Goal: Understand process/instructions: Learn how to perform a task or action

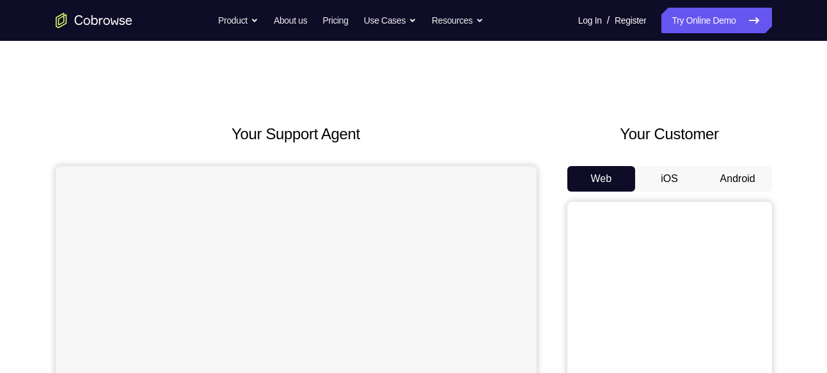
click at [747, 177] on button "Android" at bounding box center [737, 179] width 68 height 26
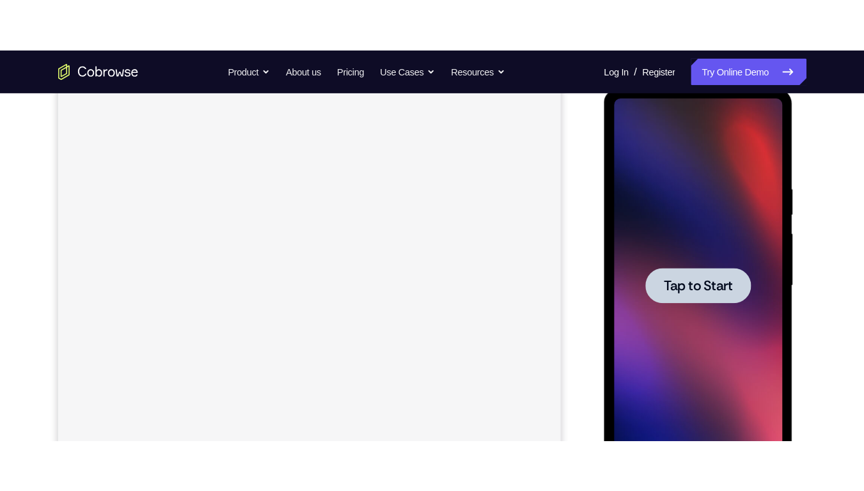
scroll to position [180, 0]
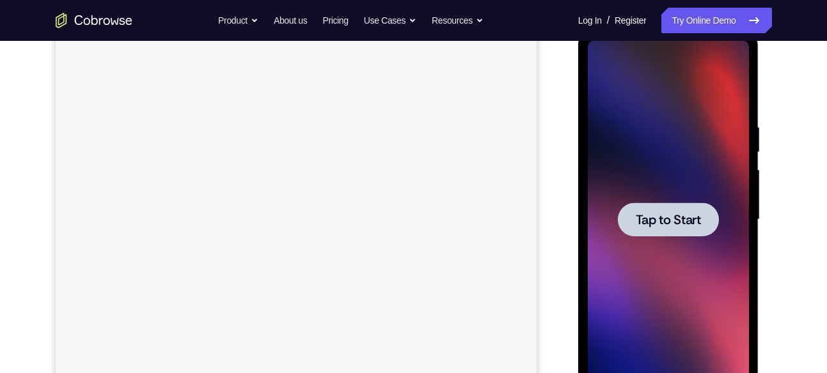
click at [690, 214] on span "Tap to Start" at bounding box center [668, 220] width 65 height 13
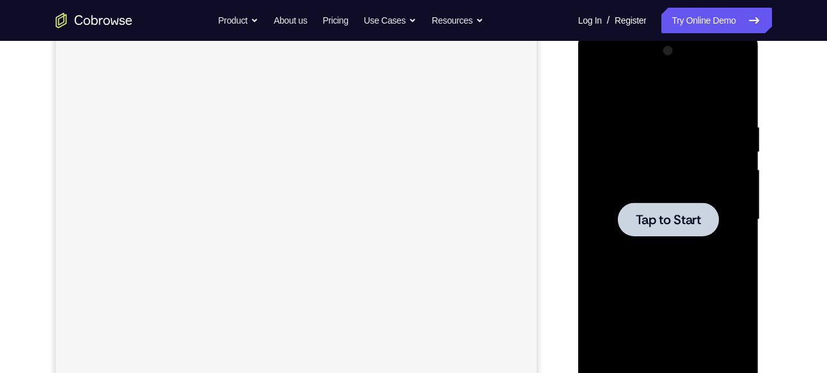
click at [712, 247] on div at bounding box center [668, 220] width 161 height 358
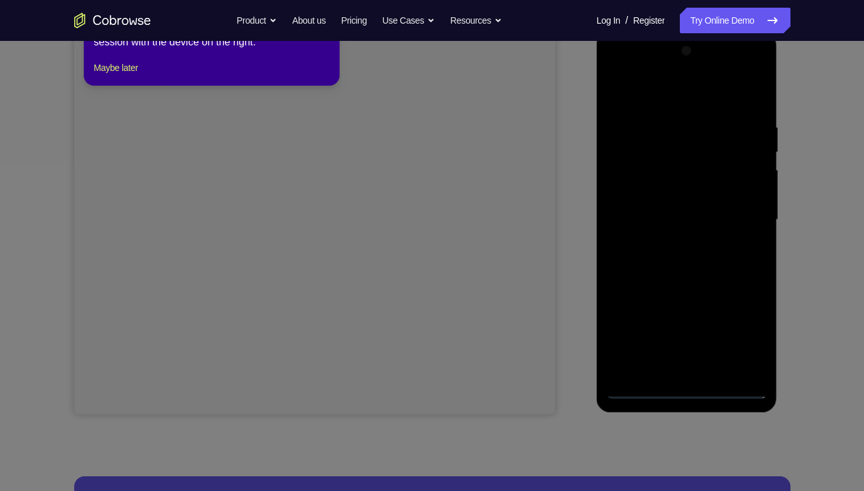
click at [549, 118] on icon at bounding box center [436, 236] width 873 height 510
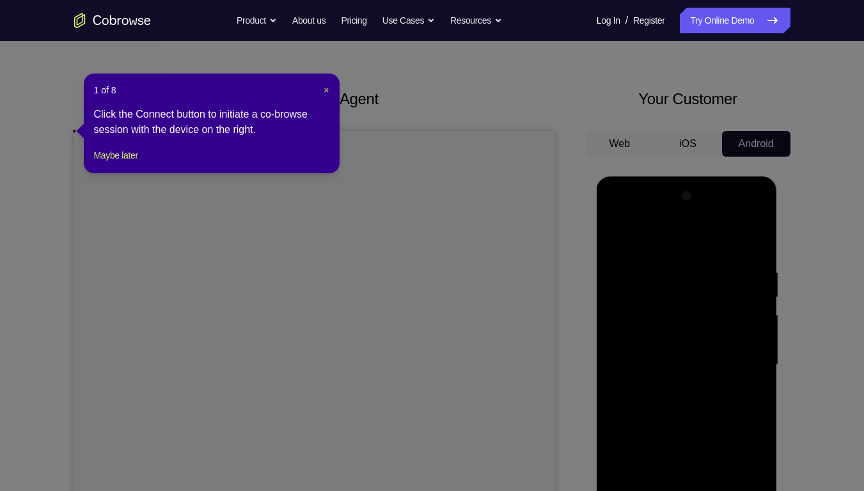
scroll to position [0, 0]
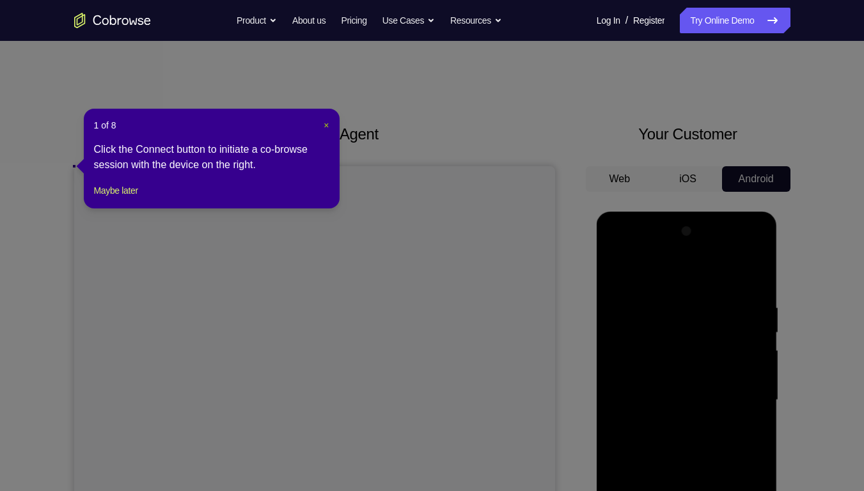
click at [324, 125] on span "×" at bounding box center [326, 125] width 5 height 10
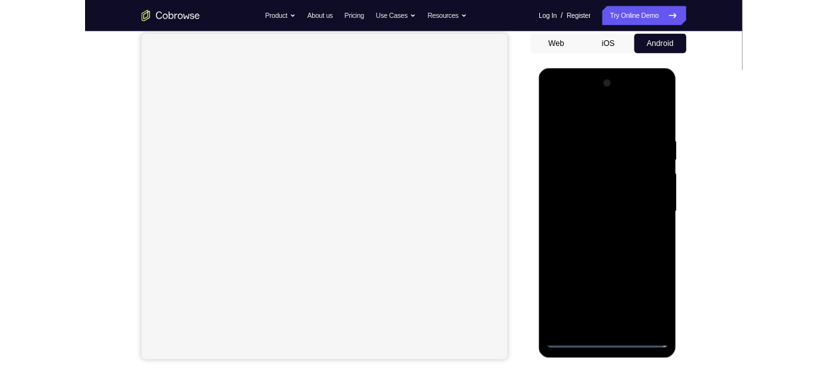
scroll to position [128, 0]
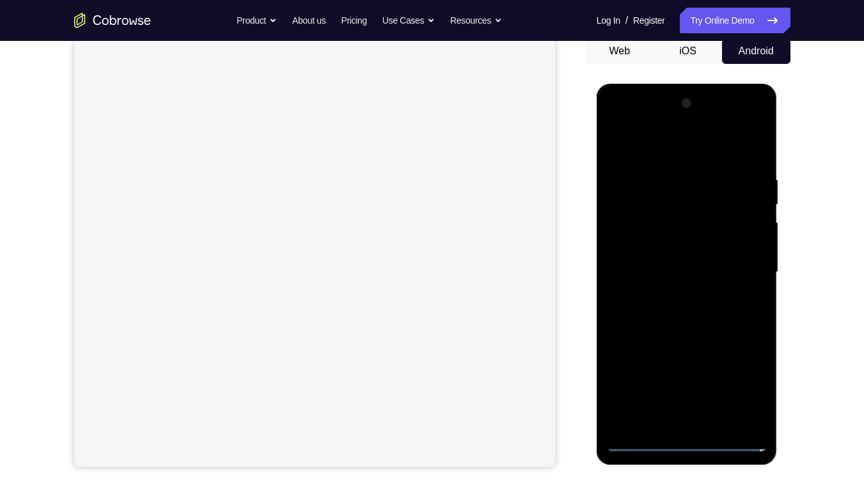
click at [683, 373] on div at bounding box center [686, 272] width 161 height 358
click at [689, 373] on div at bounding box center [686, 272] width 161 height 358
click at [744, 373] on div at bounding box center [686, 272] width 161 height 358
click at [713, 156] on div at bounding box center [686, 272] width 161 height 358
click at [747, 272] on div at bounding box center [686, 272] width 161 height 358
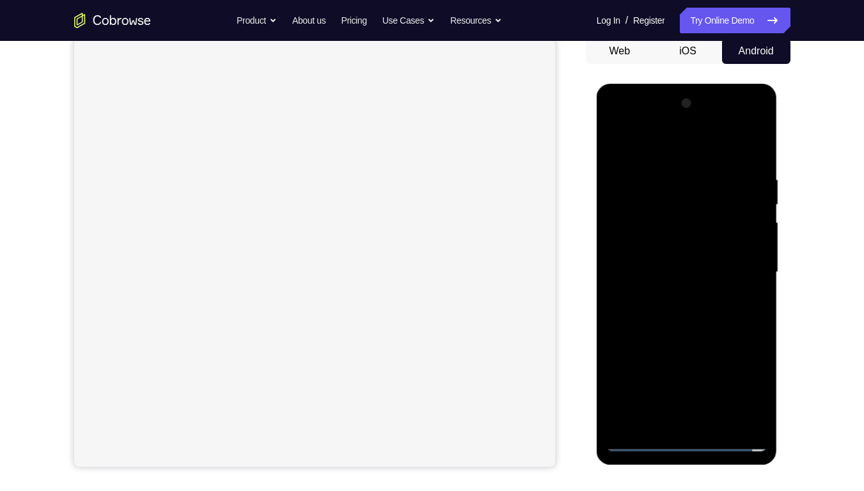
click at [671, 297] on div at bounding box center [686, 272] width 161 height 358
click at [675, 266] on div at bounding box center [686, 272] width 161 height 358
click at [670, 254] on div at bounding box center [686, 272] width 161 height 358
click at [747, 249] on div at bounding box center [686, 272] width 161 height 358
click at [714, 269] on div at bounding box center [686, 272] width 161 height 358
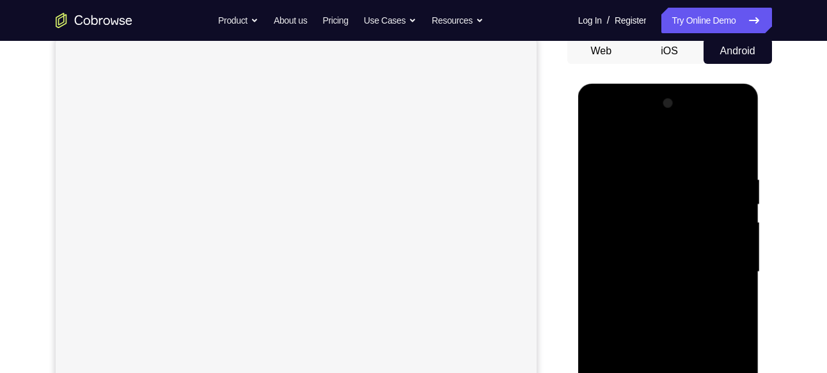
click at [673, 317] on div at bounding box center [668, 272] width 161 height 358
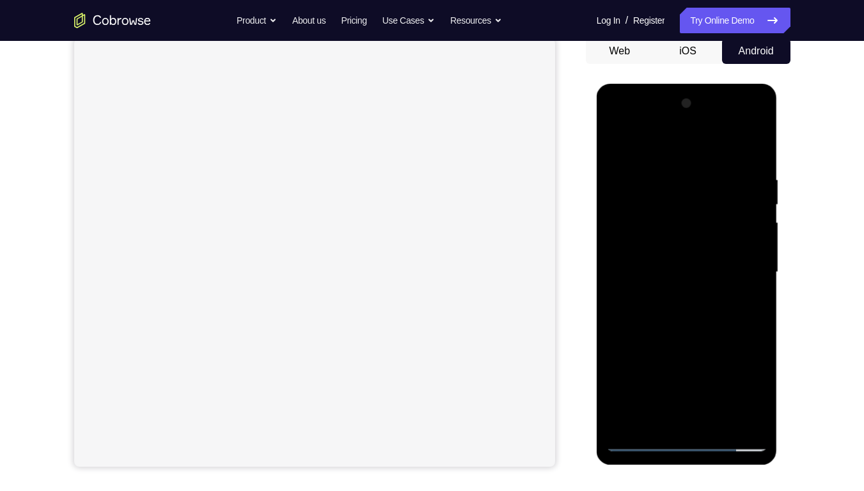
click at [748, 337] on div at bounding box center [686, 272] width 161 height 358
click at [759, 153] on div at bounding box center [686, 272] width 161 height 358
click at [754, 148] on div at bounding box center [686, 272] width 161 height 358
click at [756, 144] on div at bounding box center [686, 272] width 161 height 358
click at [613, 139] on div at bounding box center [686, 272] width 161 height 358
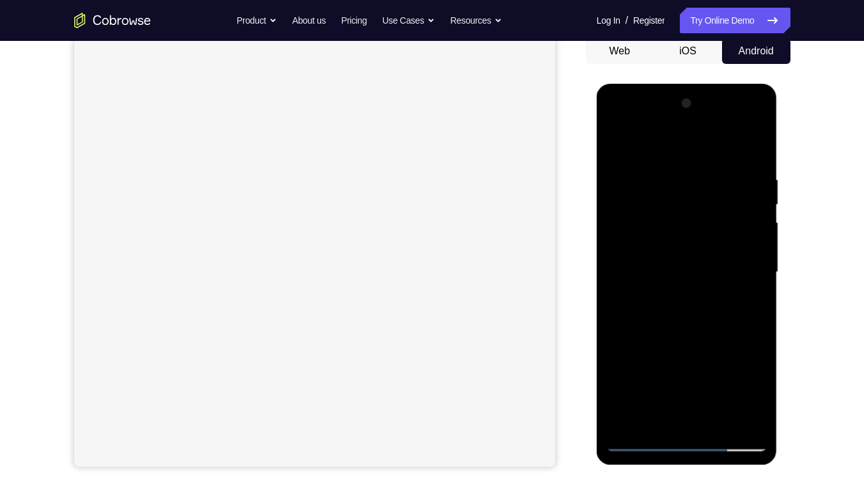
click at [724, 373] on div at bounding box center [686, 272] width 161 height 358
click at [710, 338] on div at bounding box center [686, 272] width 161 height 358
click at [614, 140] on div at bounding box center [686, 272] width 161 height 358
click at [755, 373] on div at bounding box center [686, 272] width 161 height 358
click at [747, 373] on div at bounding box center [686, 272] width 161 height 358
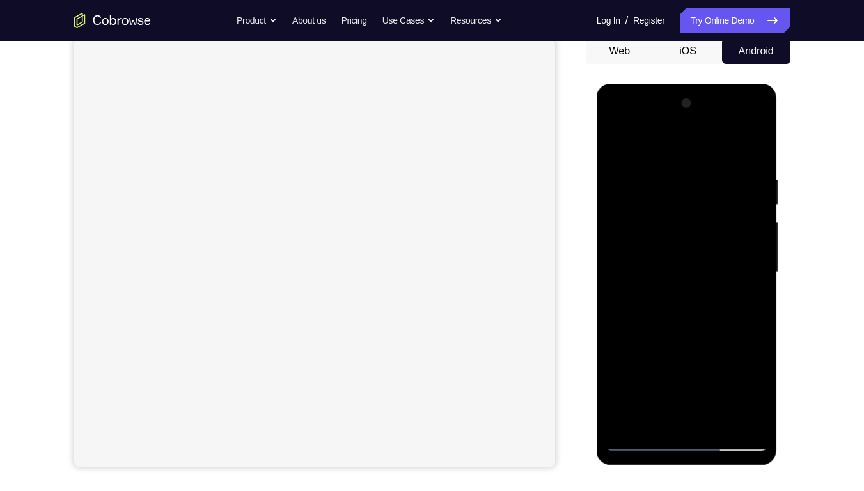
click at [641, 256] on div at bounding box center [686, 272] width 161 height 358
click at [650, 258] on div at bounding box center [686, 272] width 161 height 358
click at [611, 247] on div at bounding box center [686, 272] width 161 height 358
click at [755, 224] on div at bounding box center [686, 272] width 161 height 358
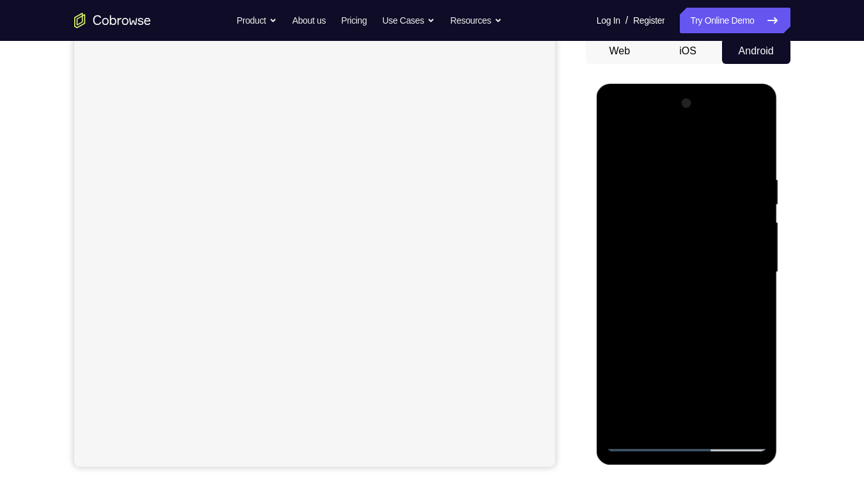
click at [755, 224] on div at bounding box center [686, 272] width 161 height 358
click at [612, 215] on div at bounding box center [686, 272] width 161 height 358
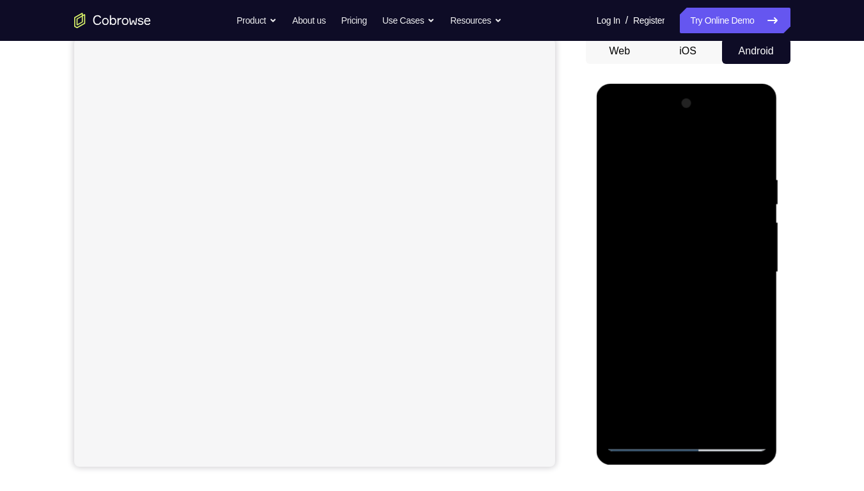
click at [765, 182] on div at bounding box center [686, 272] width 161 height 358
click at [756, 108] on div at bounding box center [686, 272] width 161 height 358
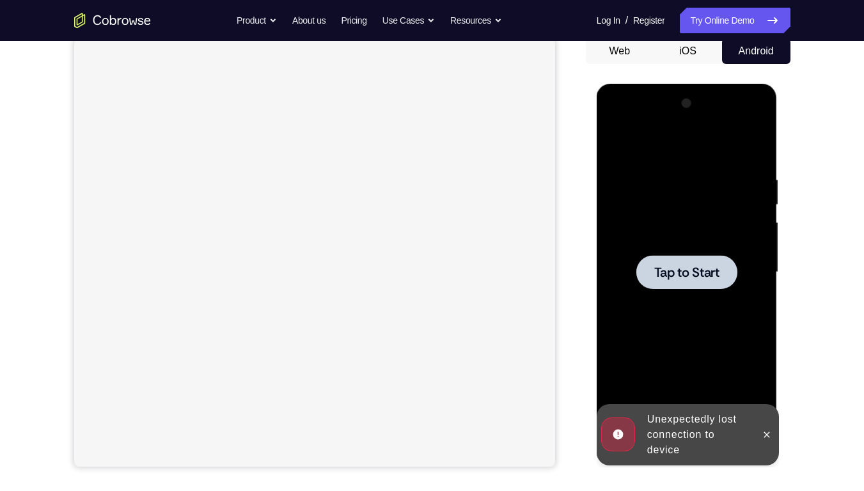
click at [678, 316] on div at bounding box center [686, 272] width 161 height 358
